Goal: Navigation & Orientation: Find specific page/section

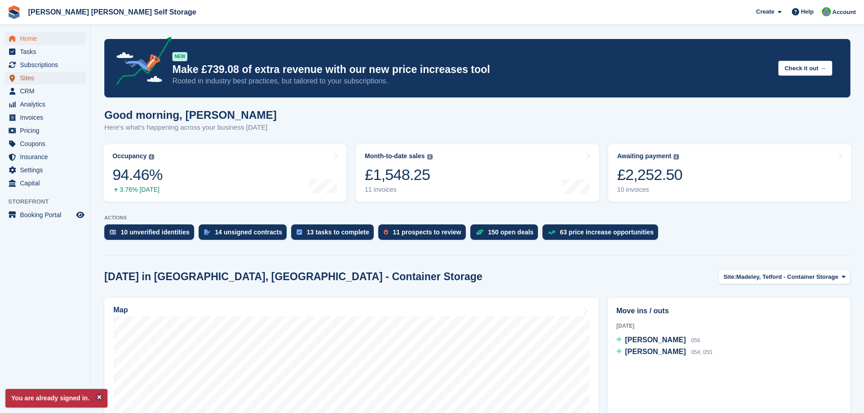
click at [24, 78] on span "Sites" at bounding box center [47, 78] width 54 height 13
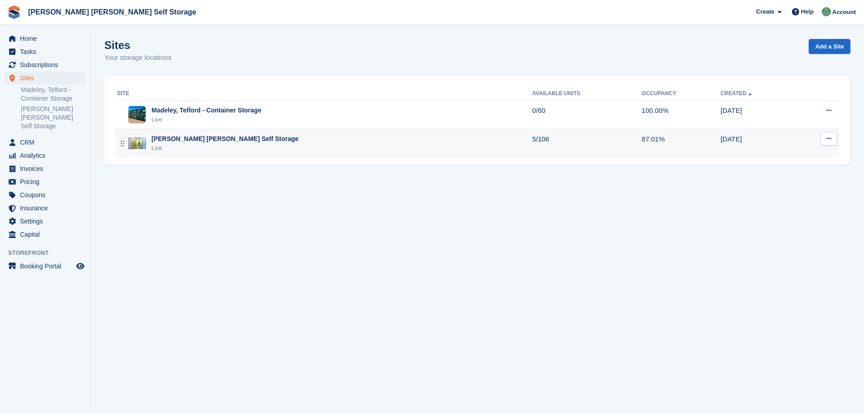
click at [210, 141] on div "[PERSON_NAME] [PERSON_NAME] Self Storage" at bounding box center [224, 139] width 147 height 10
